Goal: Find specific page/section: Find specific page/section

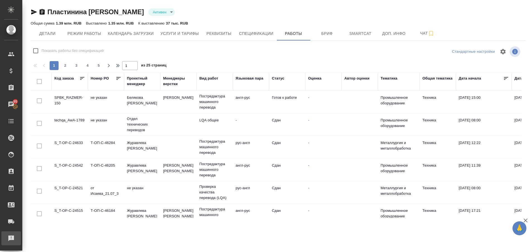
click at [11, 237] on div "Рекламации" at bounding box center [4, 238] width 14 height 8
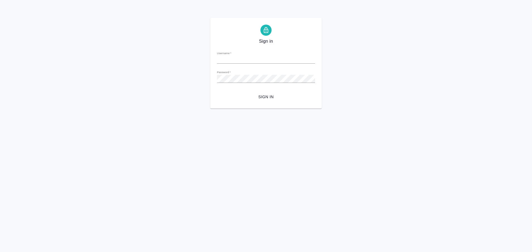
type input "[EMAIL_ADDRESS][DOMAIN_NAME]"
click at [191, 91] on div "Sign in Username   * a.plastinina@awatera.com Password   * urlPath   * / Sign in" at bounding box center [266, 63] width 532 height 91
click at [217, 92] on button "Sign in" at bounding box center [266, 97] width 98 height 10
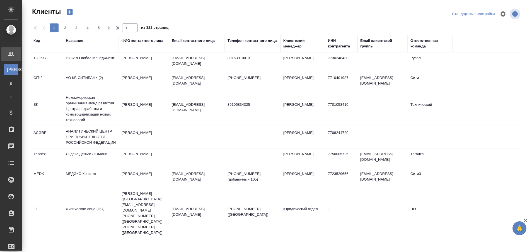
select select "RU"
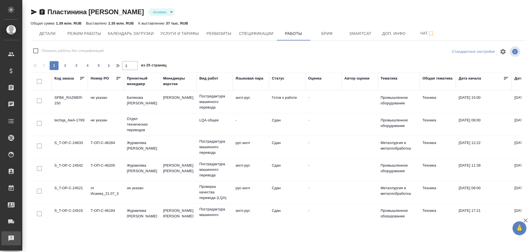
click at [11, 238] on div "Рекламации" at bounding box center [4, 238] width 14 height 8
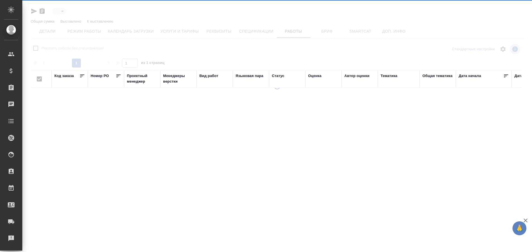
type input "active"
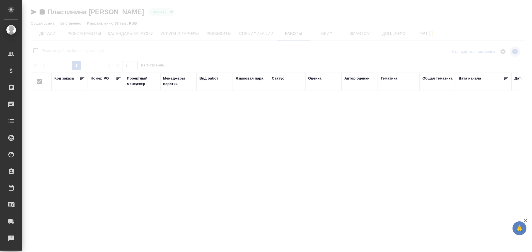
checkbox input "false"
